Goal: Information Seeking & Learning: Learn about a topic

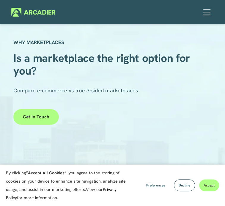
click at [150, 170] on div at bounding box center [112, 207] width 198 height 74
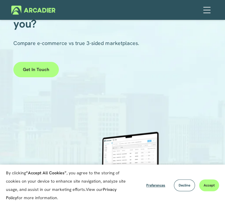
scroll to position [59, 0]
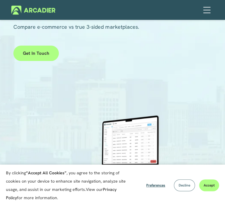
click at [183, 188] on button "Decline" at bounding box center [184, 186] width 21 height 12
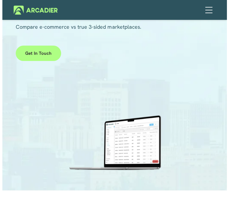
scroll to position [0, 0]
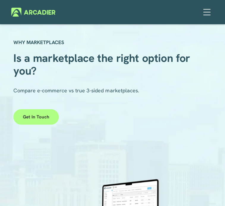
click at [210, 12] on div at bounding box center [206, 12] width 10 height 10
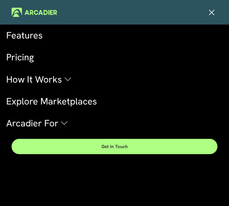
click at [31, 58] on link "Pricing" at bounding box center [114, 58] width 217 height 16
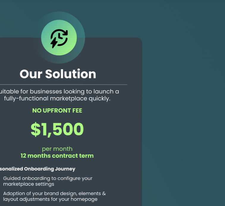
scroll to position [52, 0]
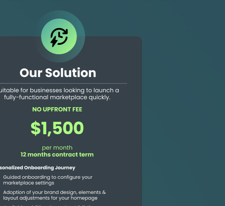
drag, startPoint x: 131, startPoint y: 54, endPoint x: 131, endPoint y: 75, distance: 20.8
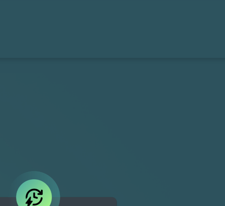
scroll to position [0, 0]
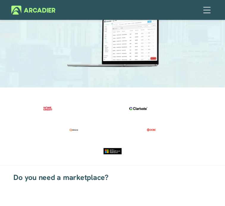
scroll to position [163, 0]
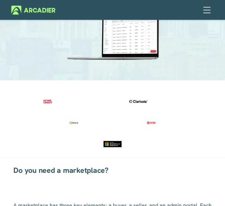
scroll to position [169, 0]
